Goal: Transaction & Acquisition: Obtain resource

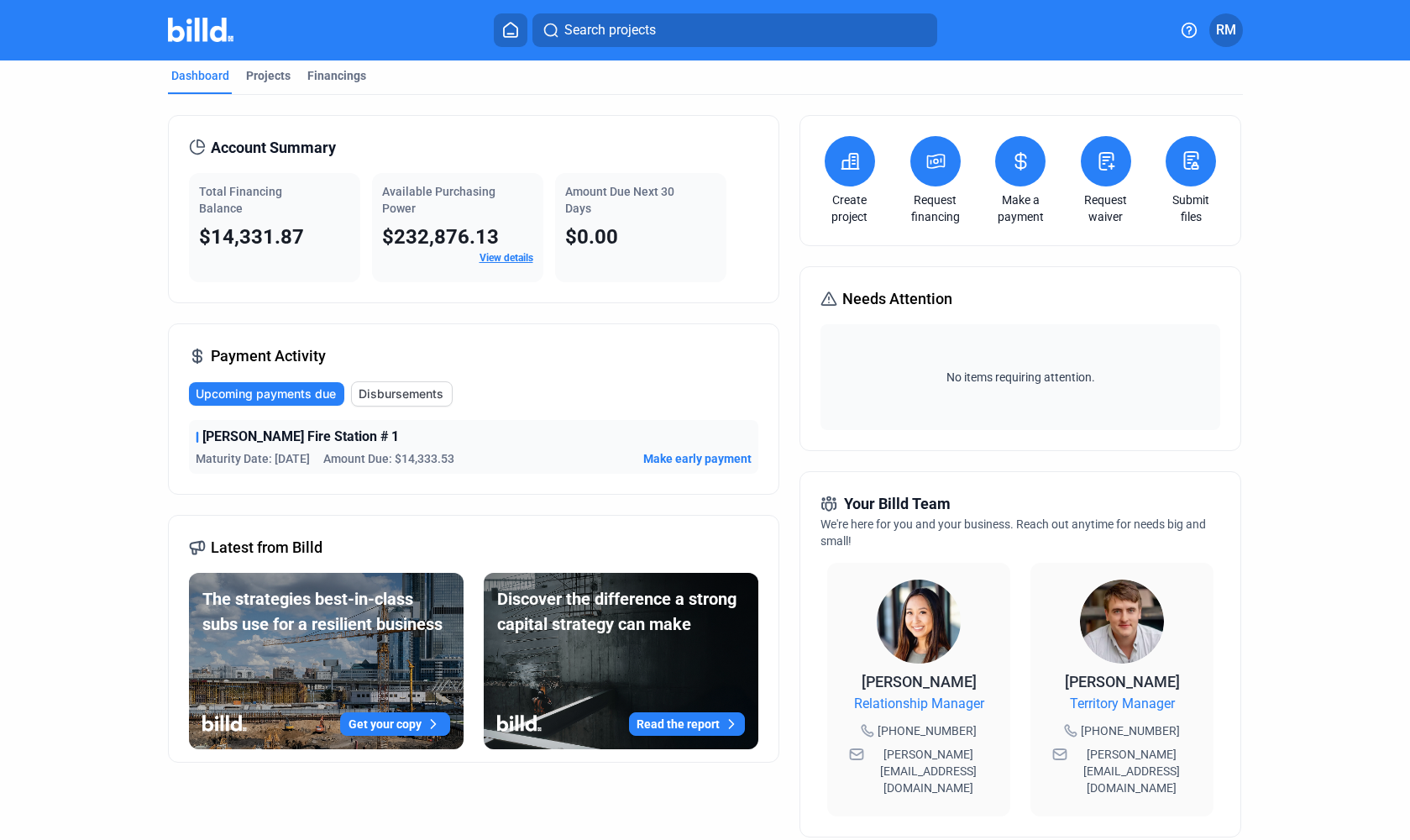
click at [356, 462] on span "Amount Due: $14,333.53" at bounding box center [389, 458] width 131 height 17
click at [257, 79] on div "Projects" at bounding box center [268, 75] width 45 height 17
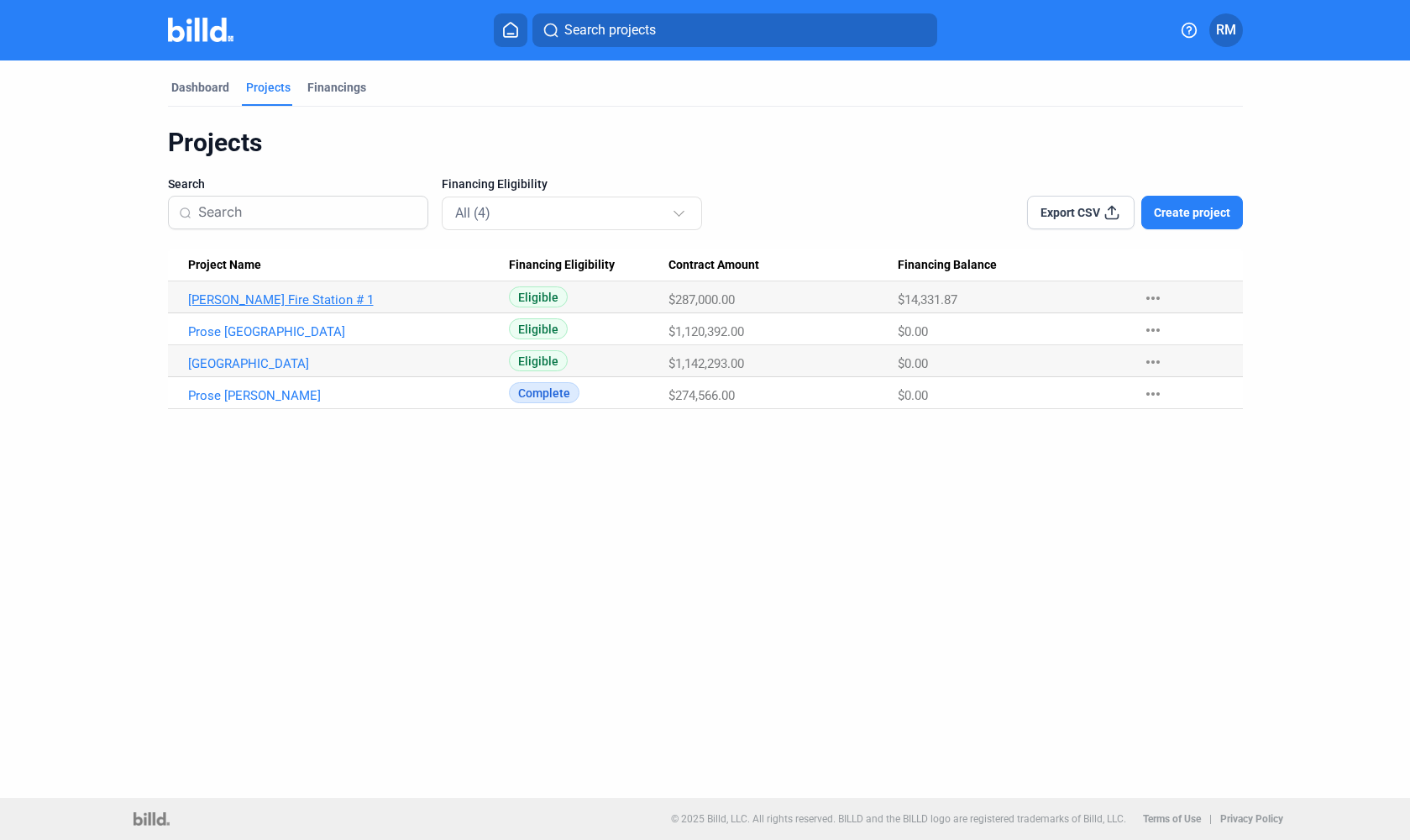
click at [242, 302] on link "Rosenberg Fire Station # 1" at bounding box center [348, 300] width 321 height 15
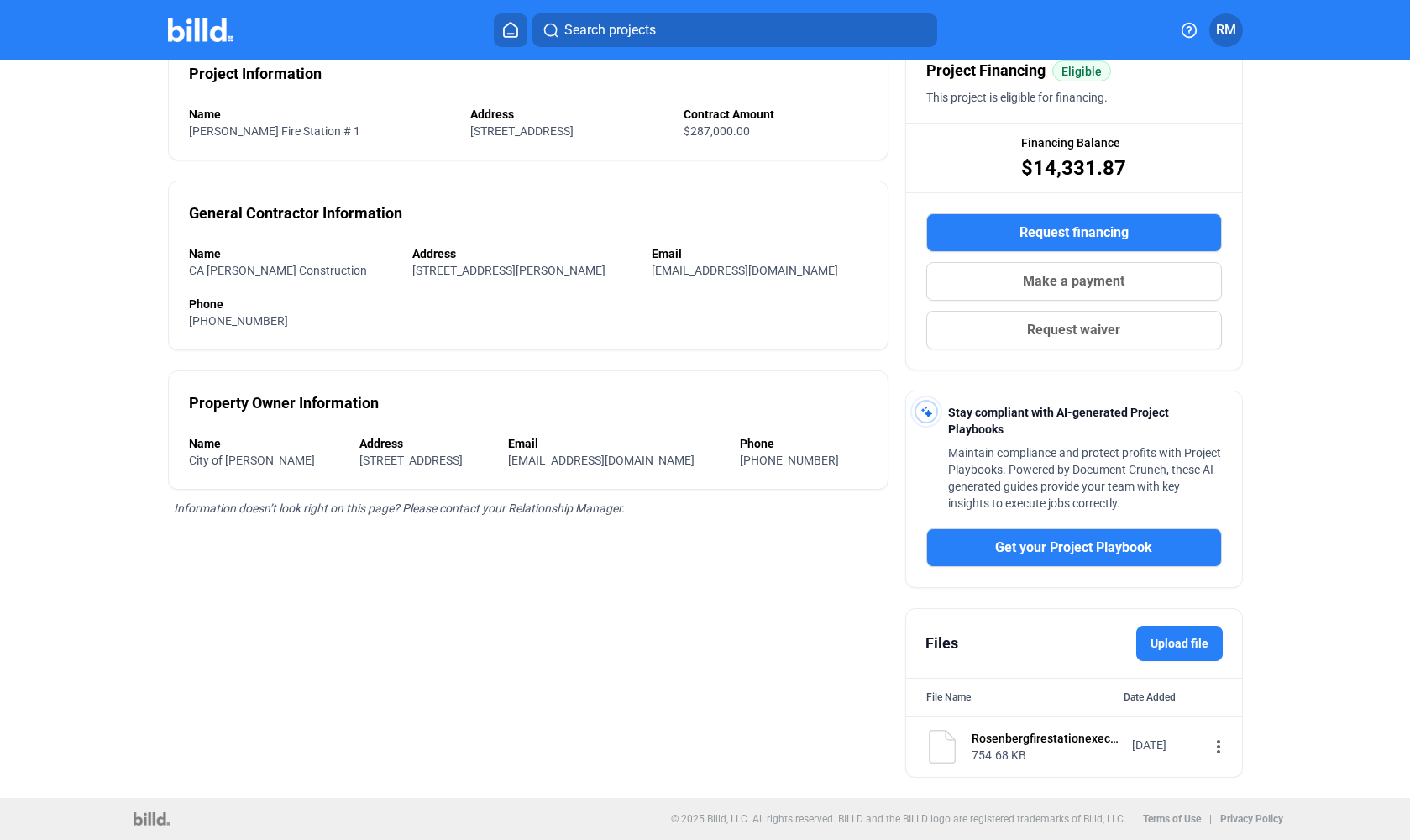
scroll to position [158, 0]
click at [1209, 749] on mat-icon "more_vert" at bounding box center [1218, 746] width 20 height 20
click at [1077, 780] on div "View" at bounding box center [1098, 777] width 208 height 40
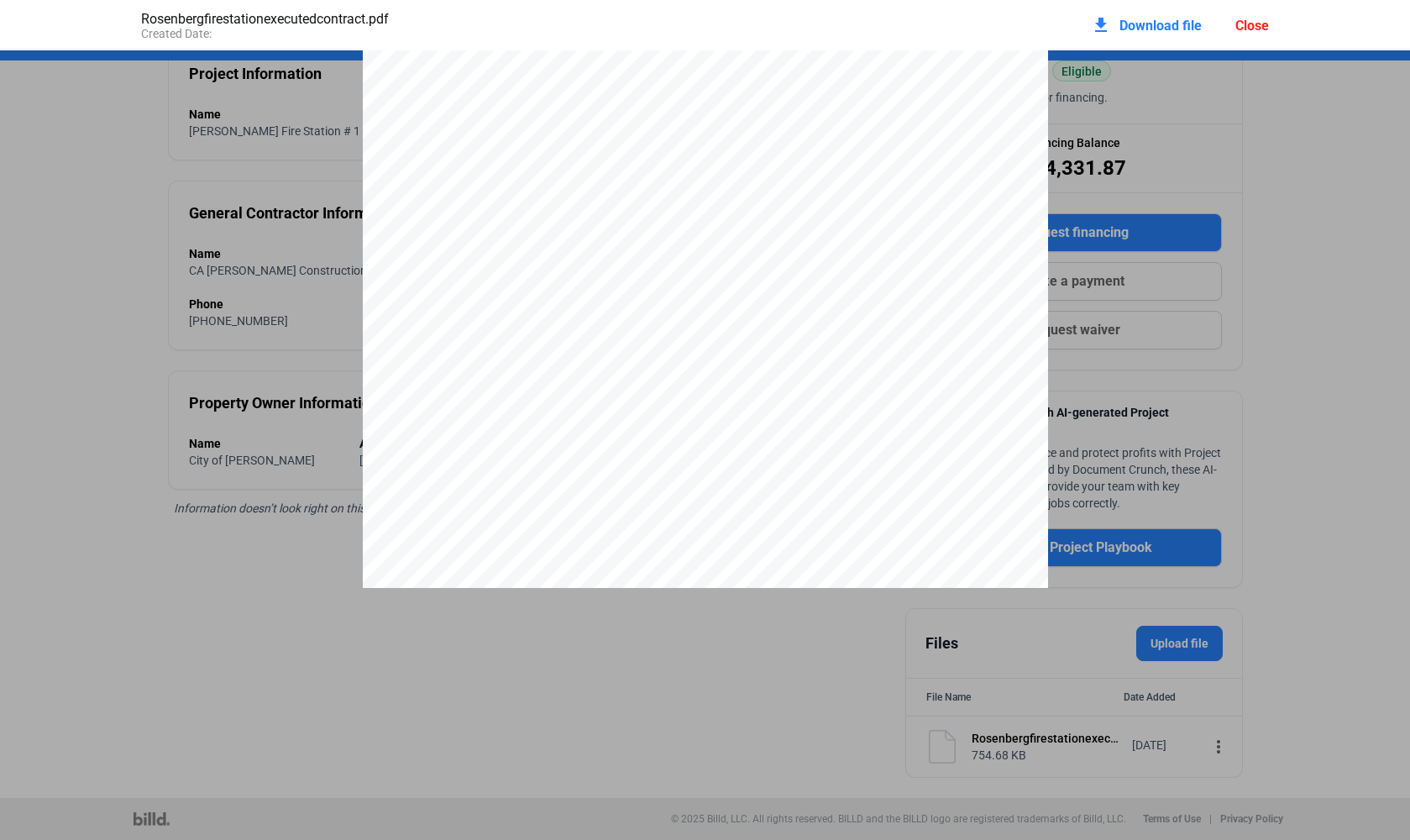
scroll to position [7825, 0]
click at [1245, 26] on div "Close" at bounding box center [1252, 25] width 33 height 16
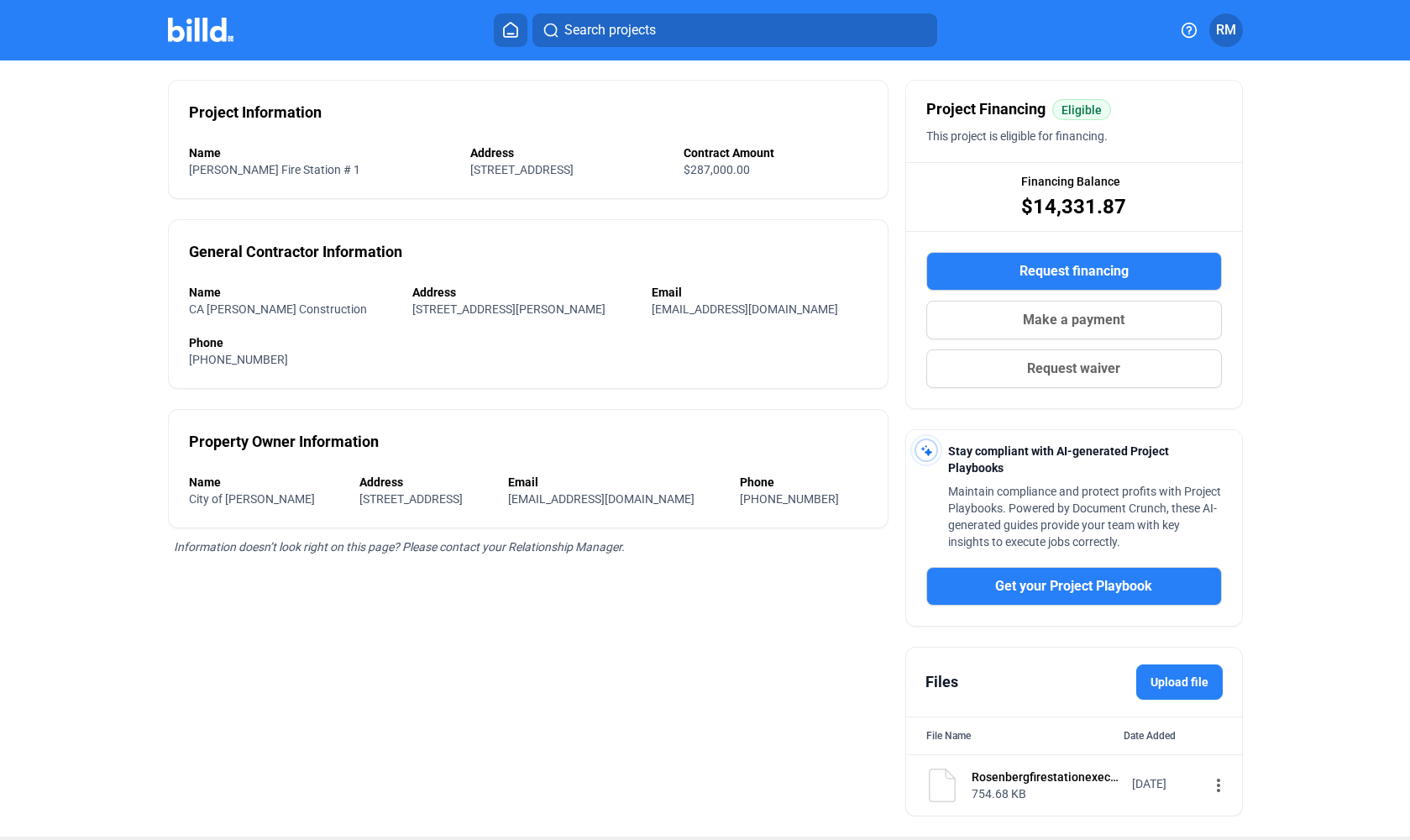
scroll to position [52, 0]
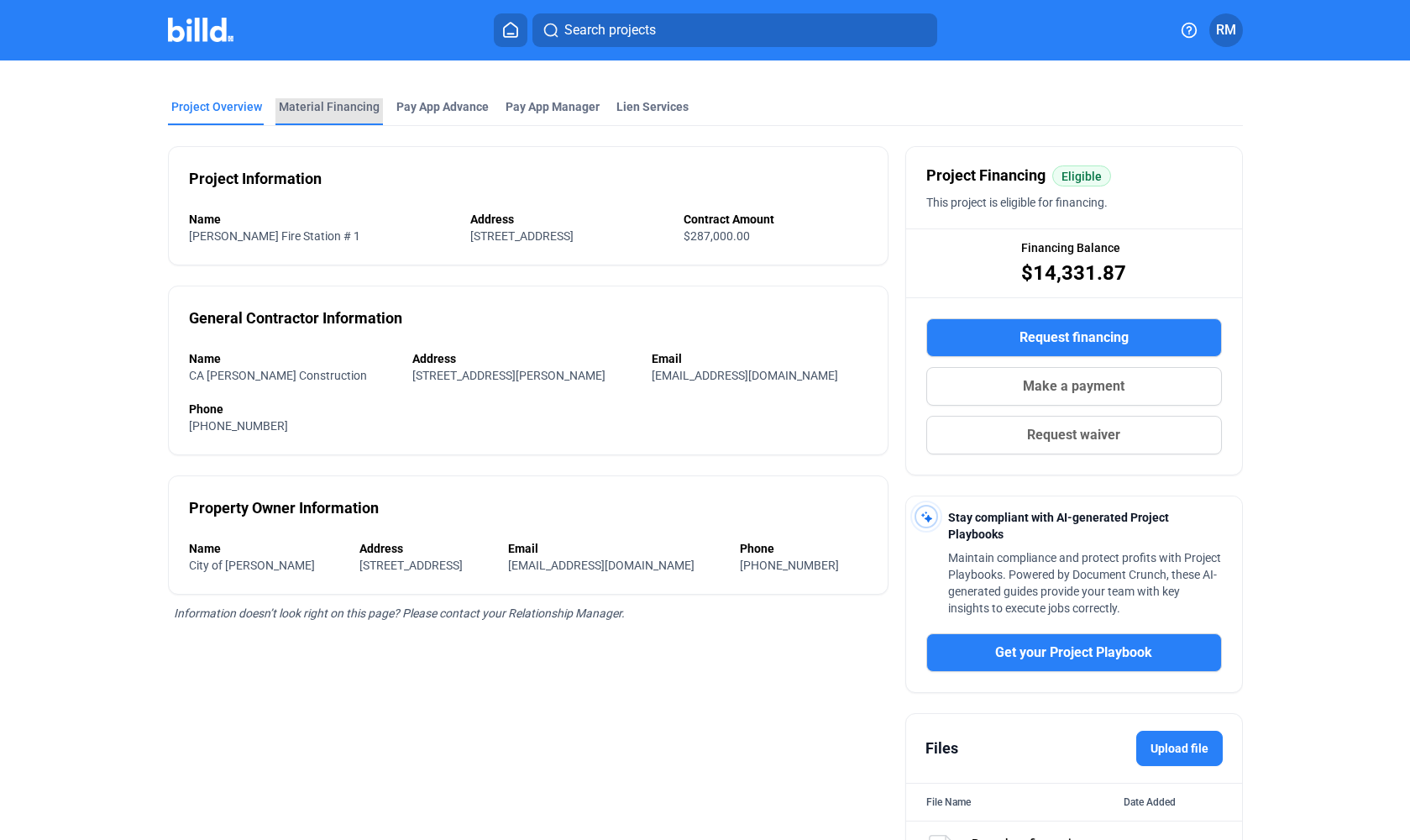
click at [325, 115] on div "Material Financing" at bounding box center [329, 107] width 101 height 17
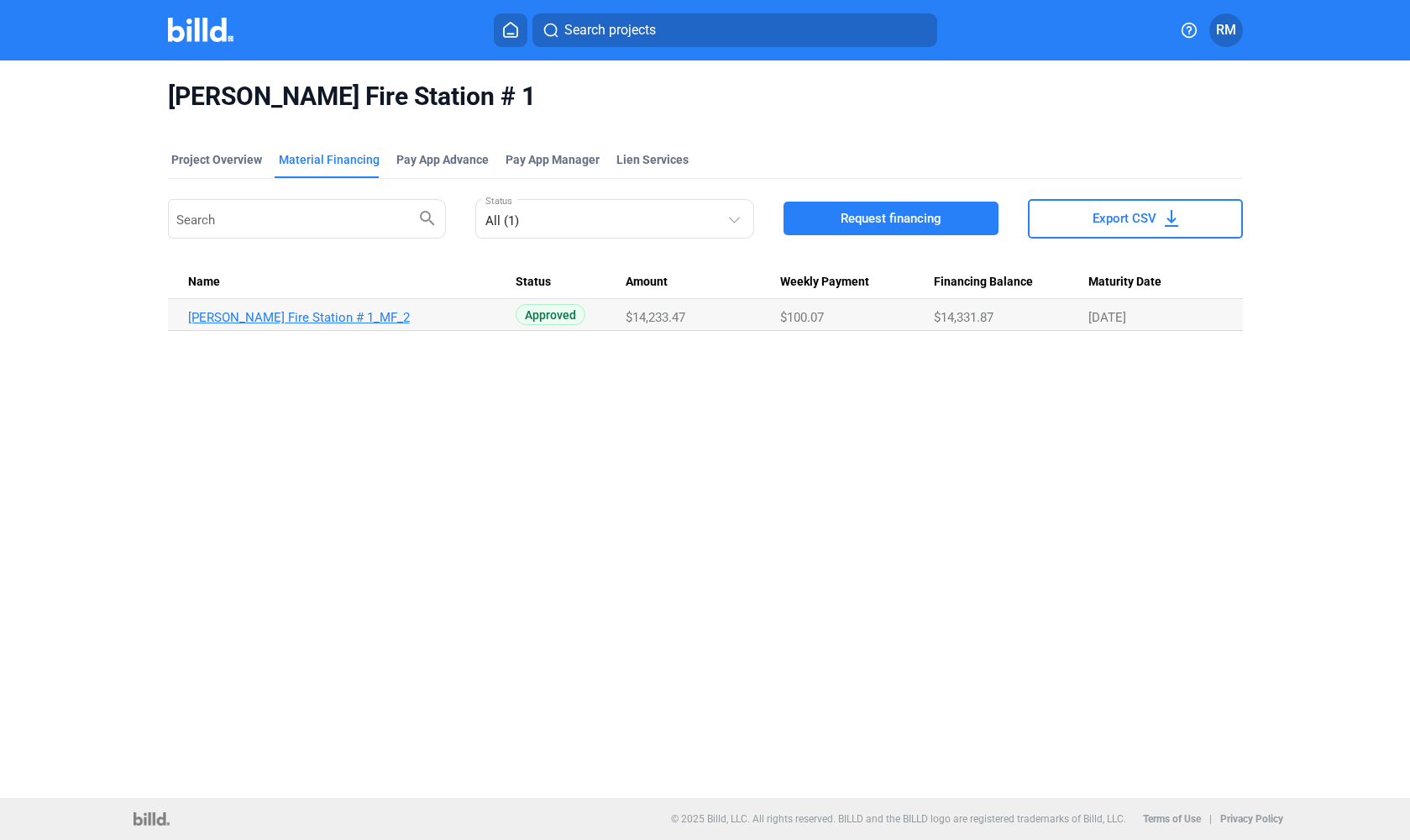
click at [238, 323] on link "Rosenberg Fire Station # 1_MF_2" at bounding box center [348, 318] width 321 height 15
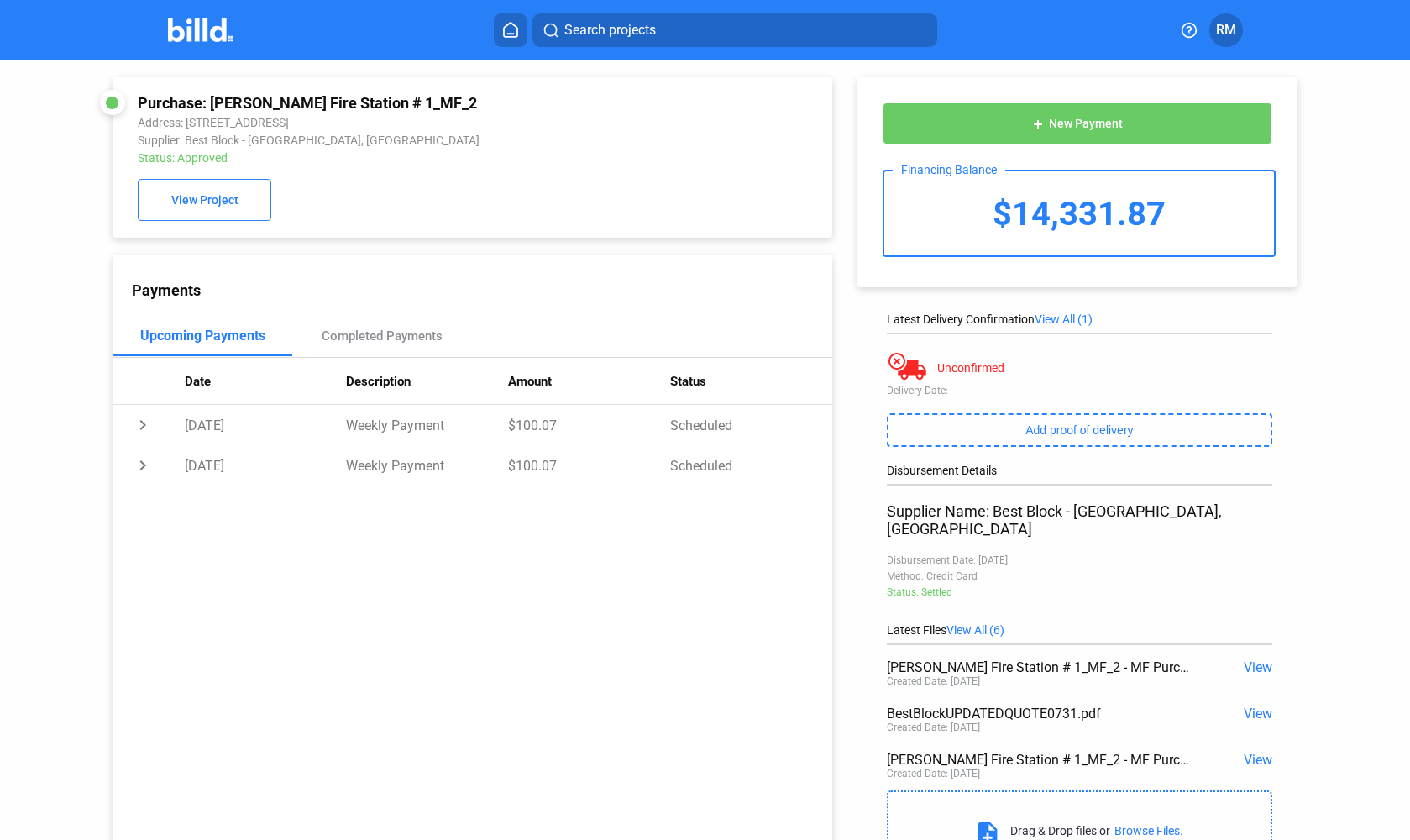
click at [1256, 659] on span "View" at bounding box center [1258, 666] width 29 height 16
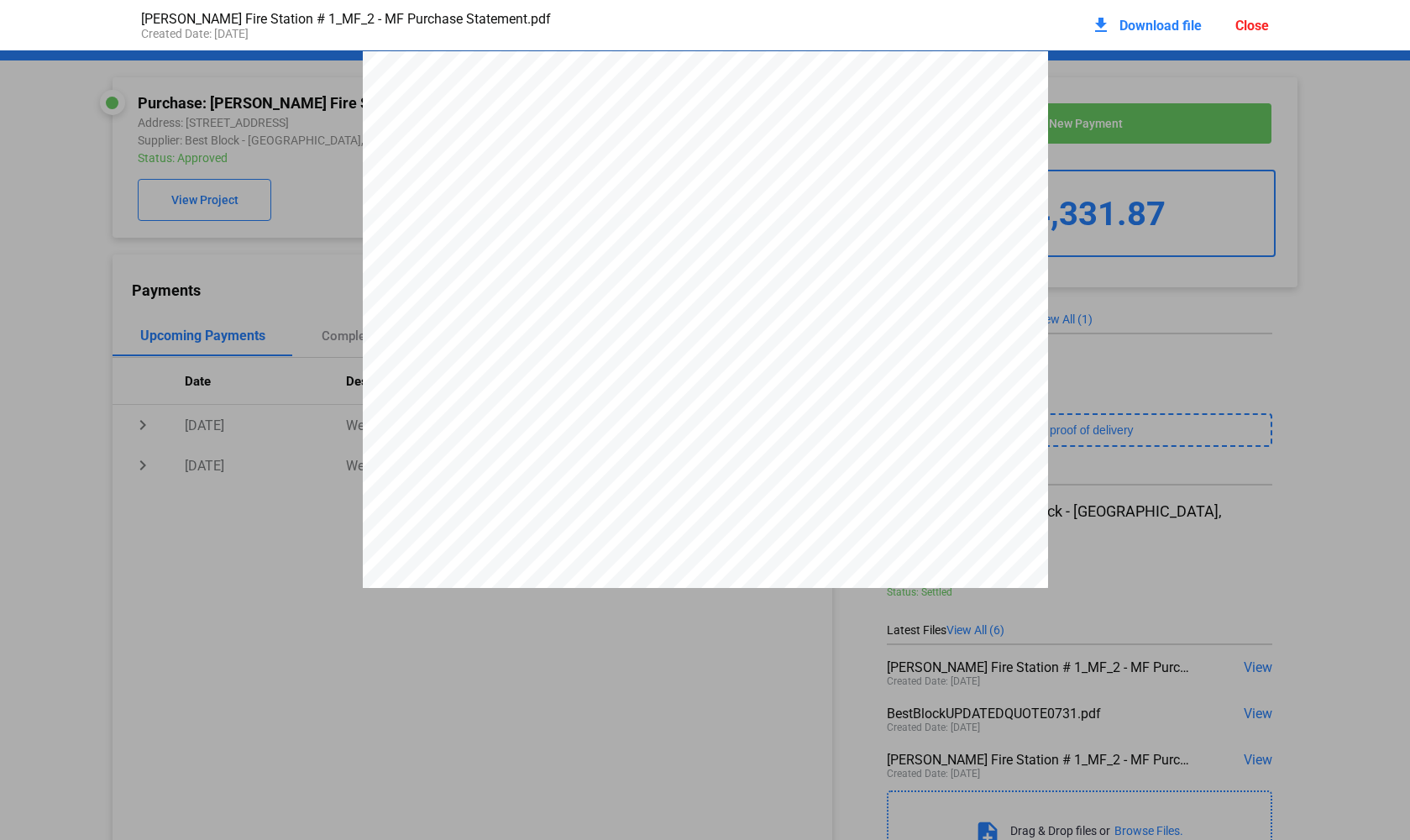
click at [730, 729] on div "Rosenberg Fire Station # 1_MF_2 - MF Purchase Statement.pdf Created Date: 07 / …" at bounding box center [705, 420] width 1410 height 840
click at [1254, 17] on div "Close" at bounding box center [1252, 25] width 33 height 16
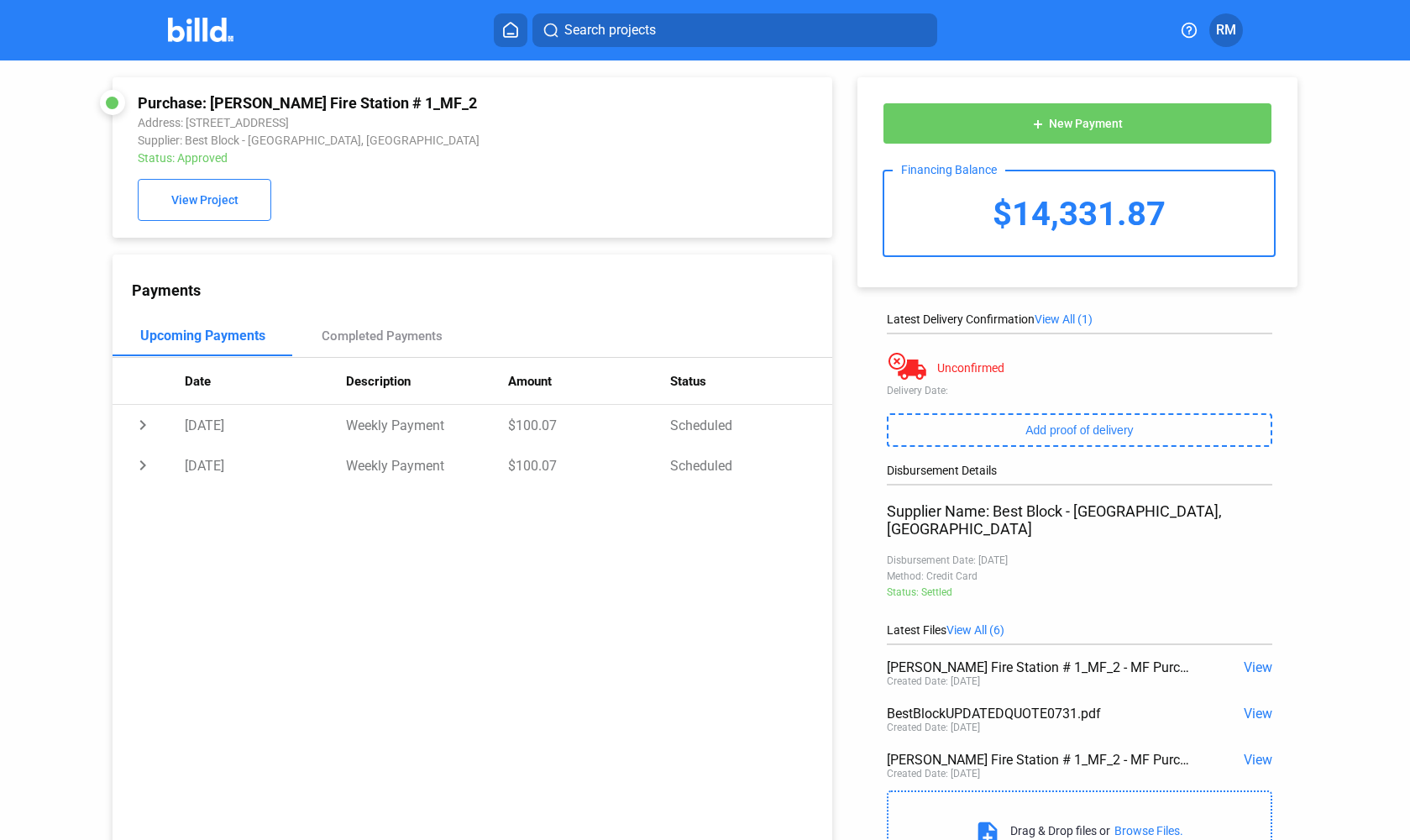
scroll to position [59, 0]
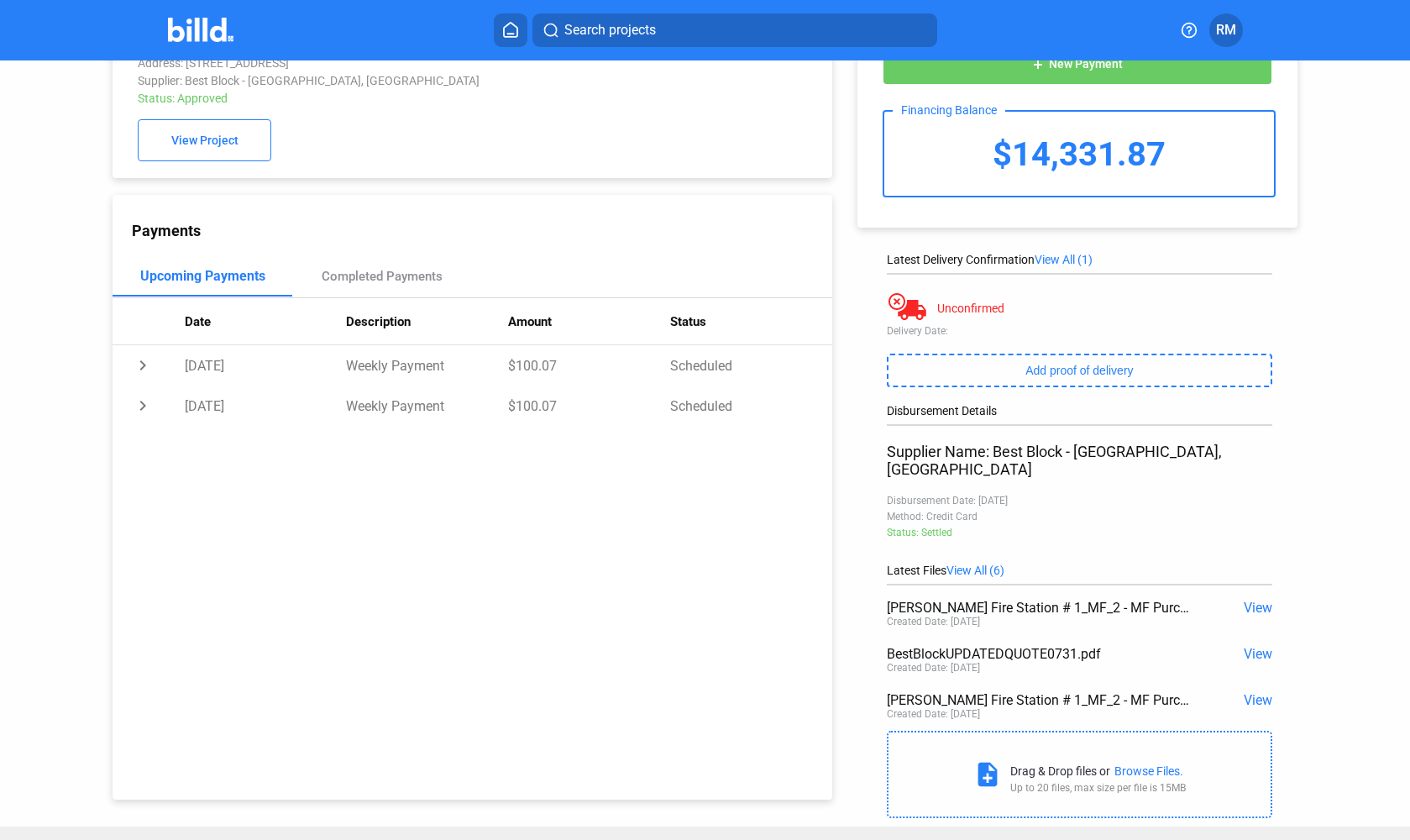
click at [1257, 692] on span "View" at bounding box center [1258, 700] width 29 height 16
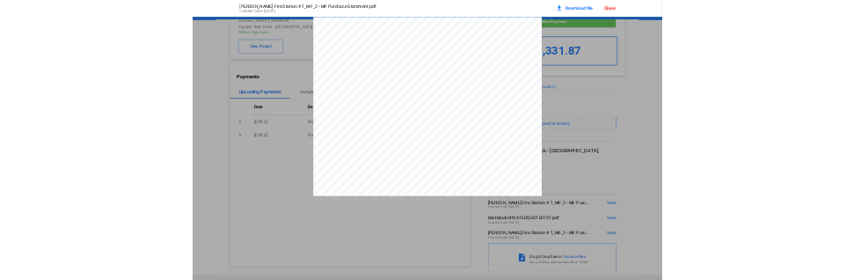
scroll to position [9, 0]
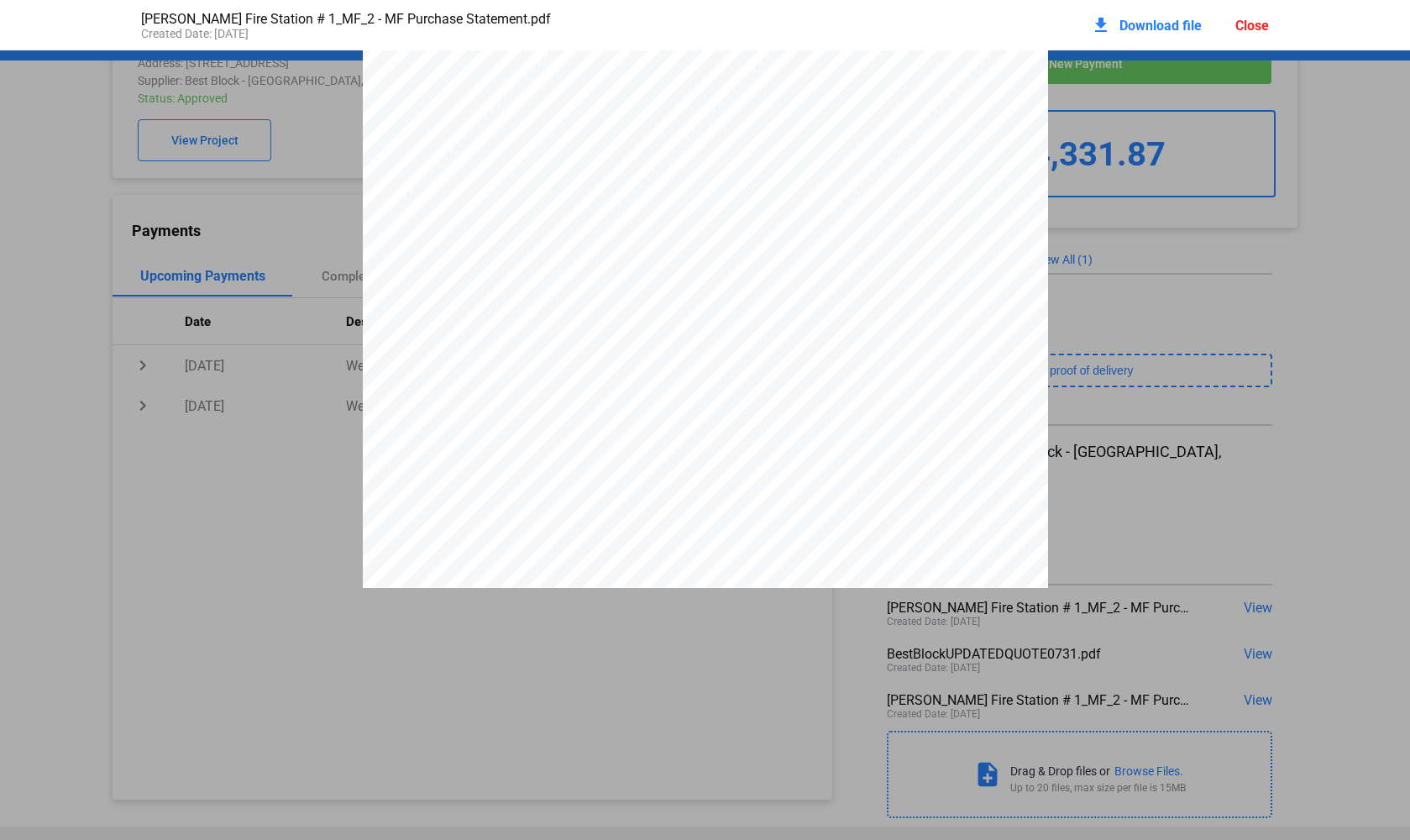
click at [1173, 31] on span "Download file" at bounding box center [1161, 25] width 82 height 16
